Goal: Find specific page/section: Find specific page/section

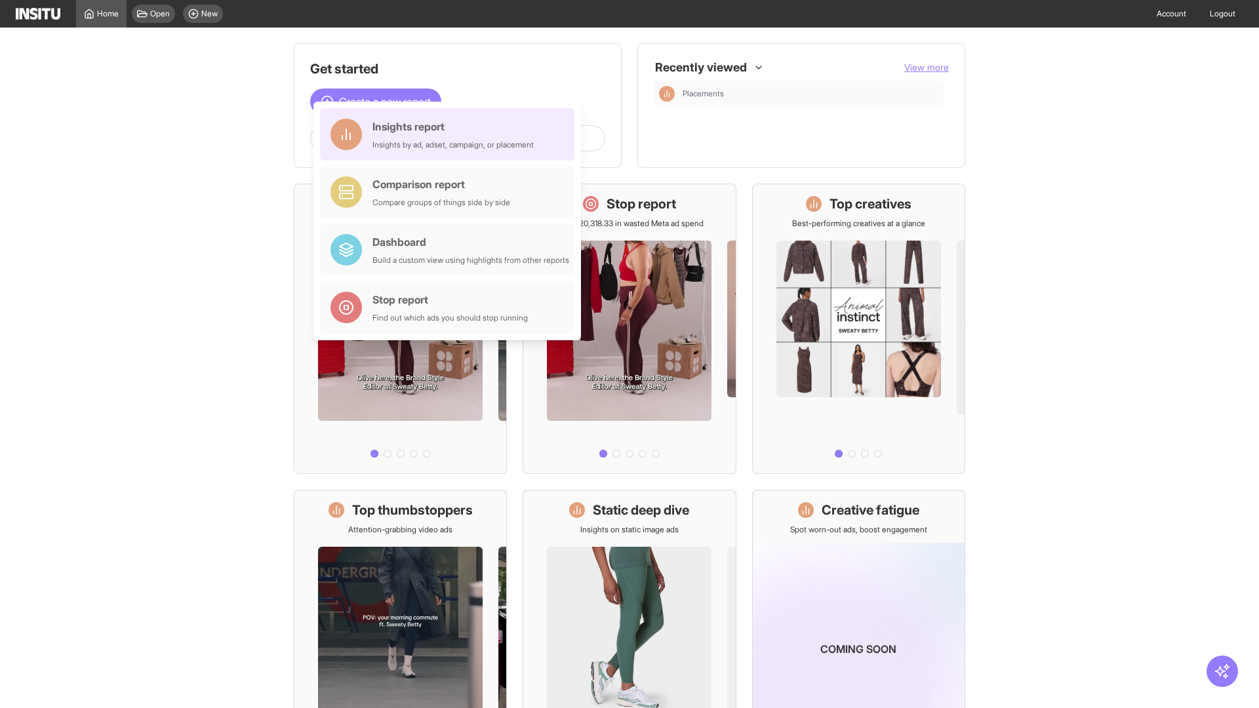
click at [450, 134] on div "Insights report Insights by ad, adset, campaign, or placement" at bounding box center [452, 134] width 161 height 31
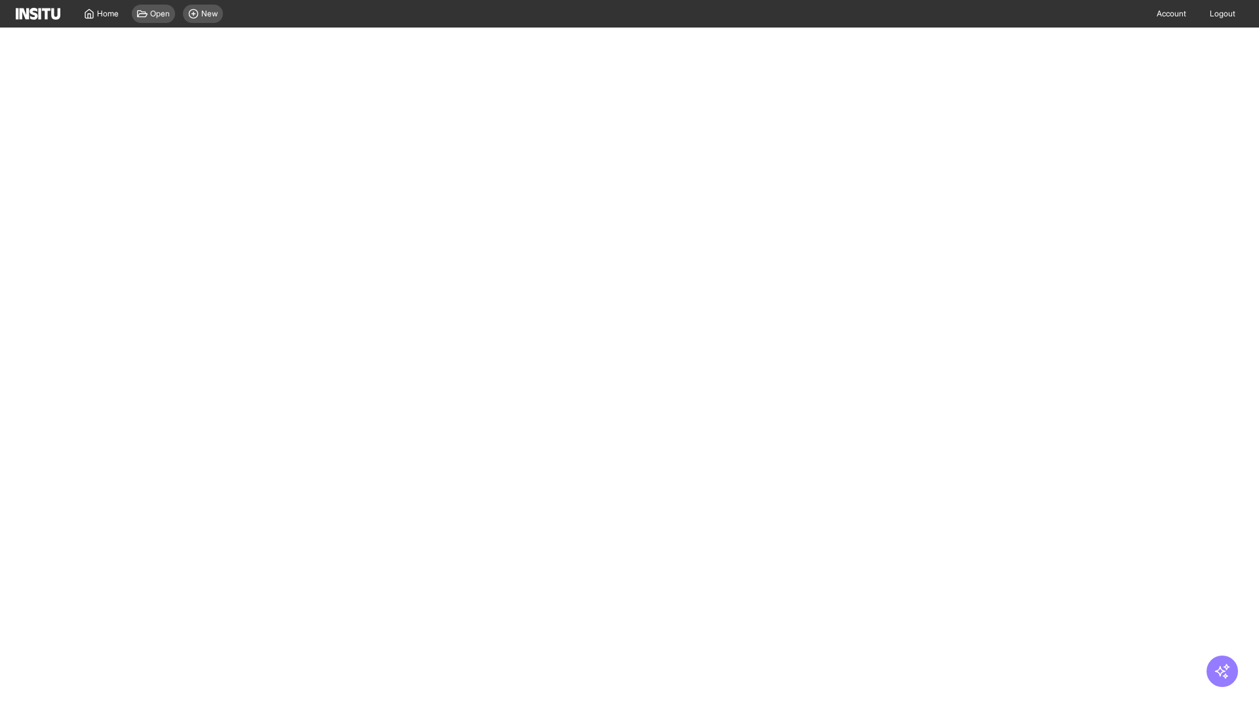
select select "**"
